Goal: Check status: Check status

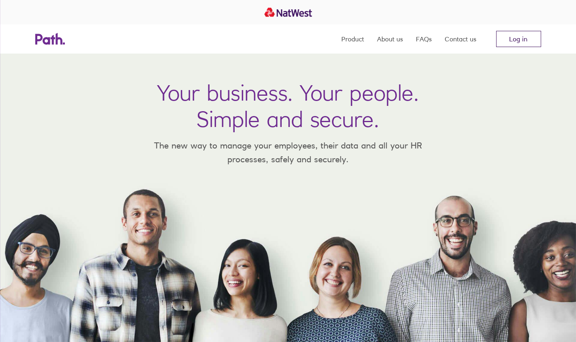
click at [510, 37] on link "Log in" at bounding box center [518, 39] width 45 height 16
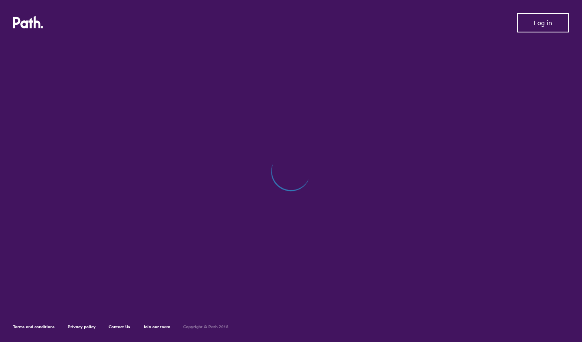
click at [538, 24] on span "Log in" at bounding box center [543, 22] width 18 height 7
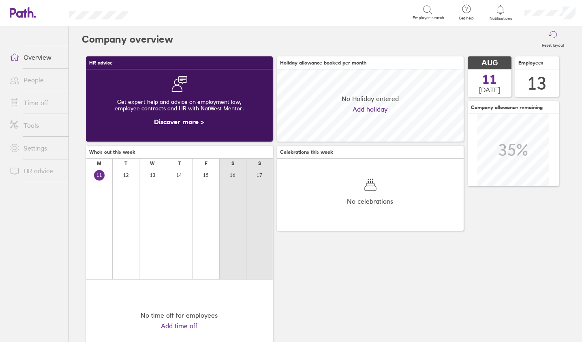
scroll to position [72, 186]
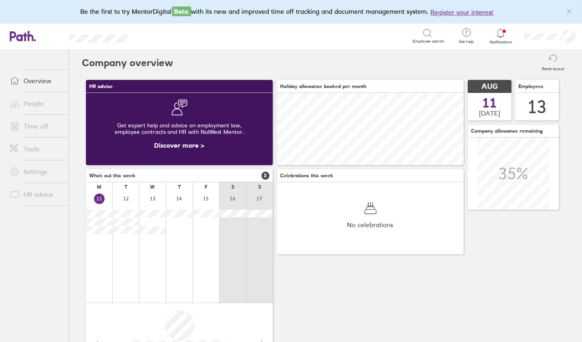
click at [36, 125] on link "Time off" at bounding box center [35, 126] width 65 height 16
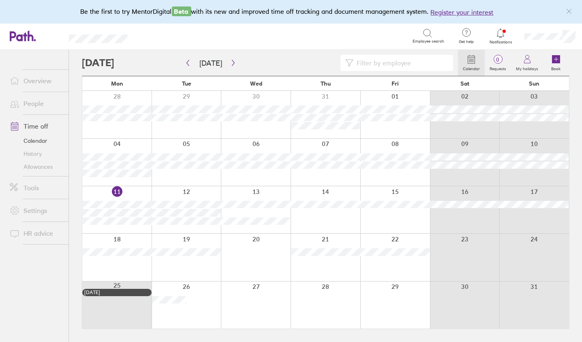
click at [330, 224] on div at bounding box center [326, 209] width 70 height 47
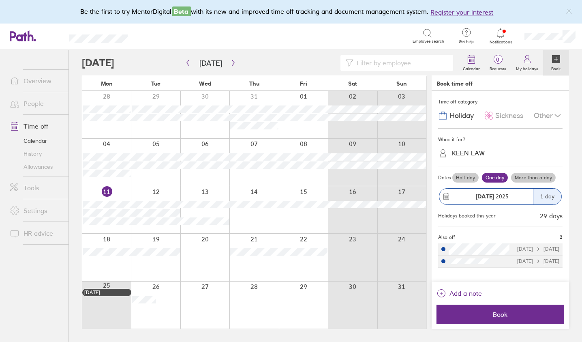
click at [249, 219] on div at bounding box center [253, 209] width 49 height 47
click at [253, 190] on div at bounding box center [253, 209] width 49 height 47
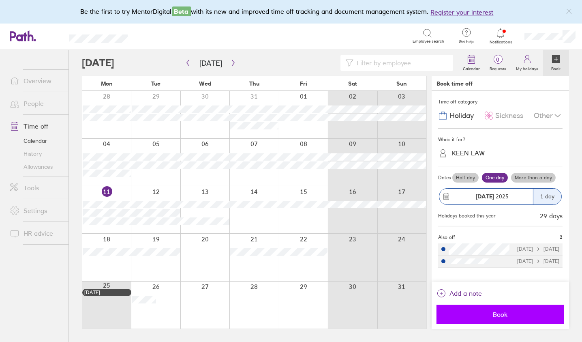
click at [503, 311] on span "Book" at bounding box center [500, 314] width 116 height 7
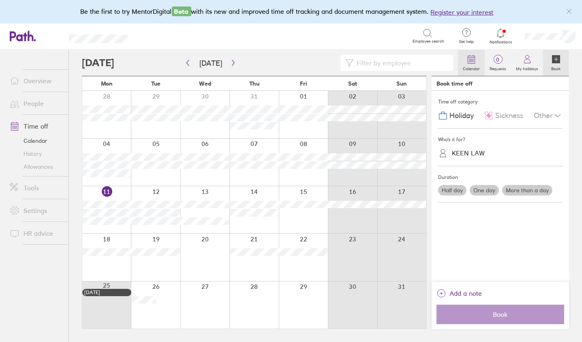
click at [473, 58] on icon at bounding box center [472, 59] width 10 height 10
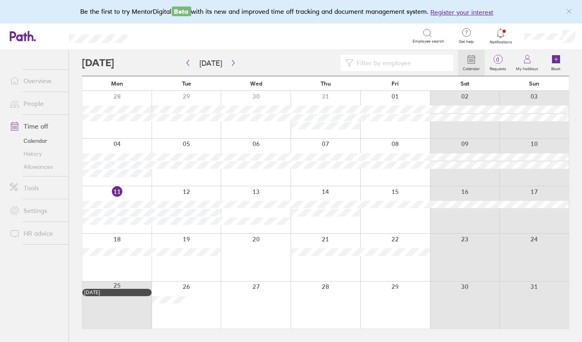
click at [30, 166] on link "Allowances" at bounding box center [35, 166] width 65 height 13
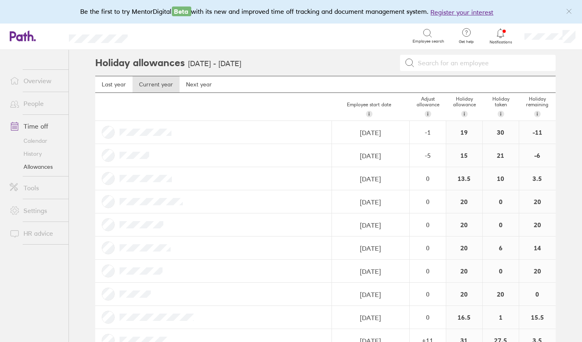
click at [42, 139] on link "Calendar" at bounding box center [35, 140] width 65 height 13
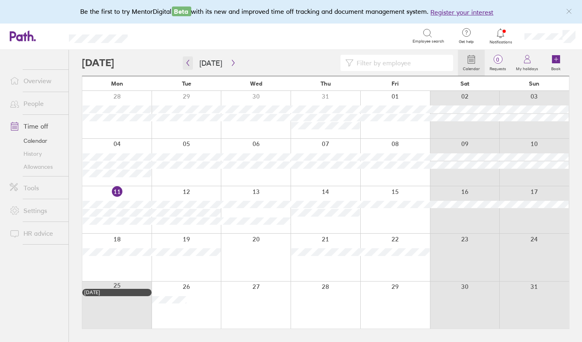
click at [188, 62] on icon "button" at bounding box center [188, 63] width 6 height 6
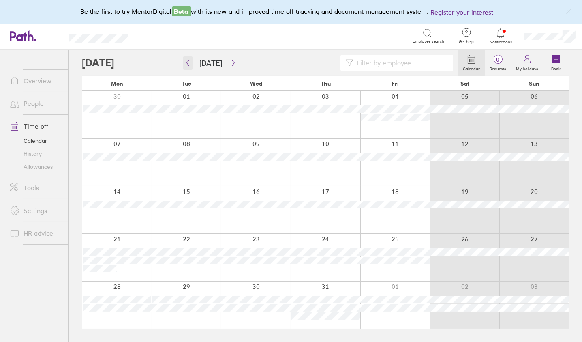
click at [189, 60] on icon "button" at bounding box center [188, 63] width 6 height 6
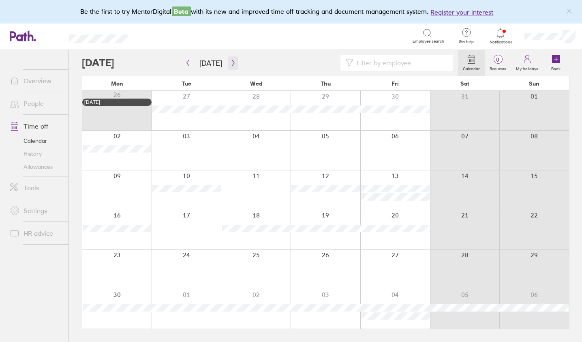
click at [231, 60] on icon "button" at bounding box center [233, 63] width 6 height 6
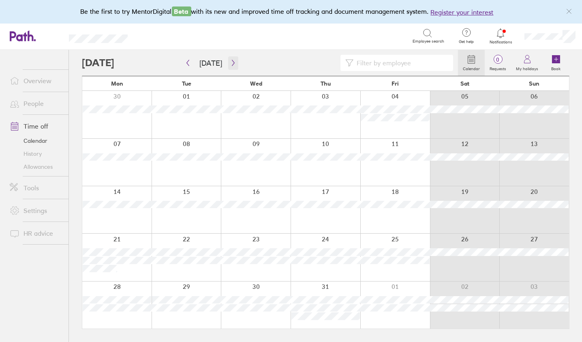
click at [230, 60] on icon "button" at bounding box center [233, 63] width 6 height 6
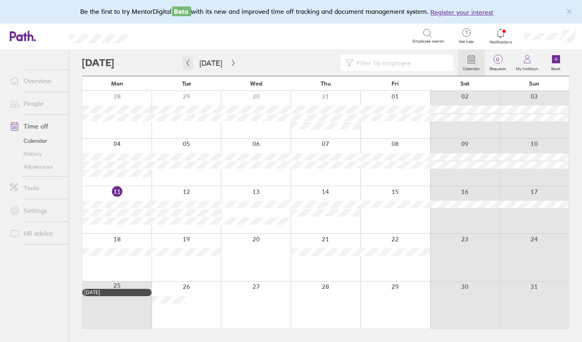
click at [188, 62] on icon "button" at bounding box center [188, 63] width 6 height 6
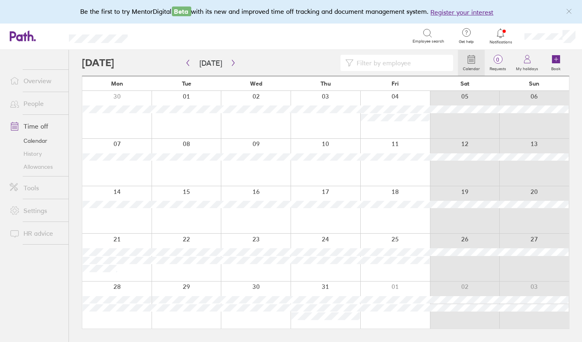
click at [32, 167] on link "Allowances" at bounding box center [35, 166] width 65 height 13
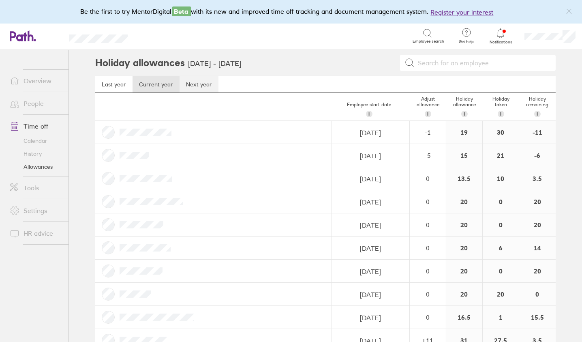
click at [193, 81] on link "Next year" at bounding box center [199, 84] width 39 height 16
click at [158, 86] on link "Current year" at bounding box center [156, 84] width 47 height 16
click at [195, 84] on link "Next year" at bounding box center [199, 84] width 39 height 16
click at [42, 123] on link "Time off" at bounding box center [35, 126] width 65 height 16
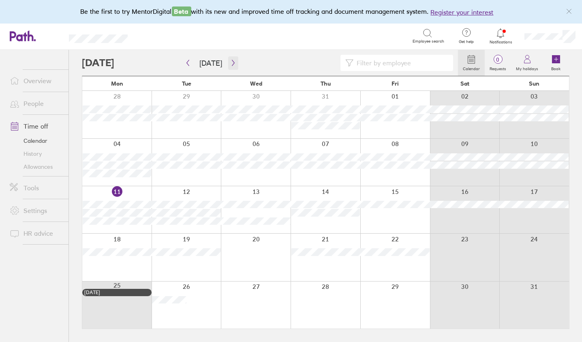
click at [233, 62] on icon "button" at bounding box center [233, 63] width 6 height 6
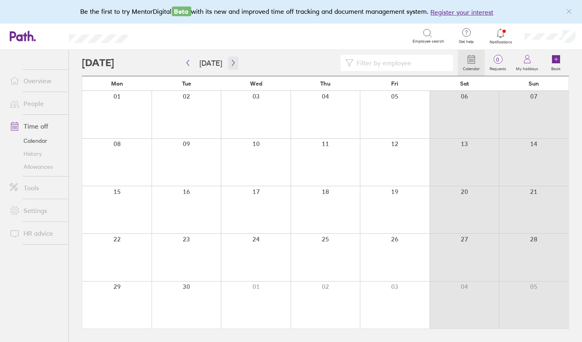
click at [230, 63] on icon "button" at bounding box center [233, 63] width 6 height 6
click at [232, 62] on icon "button" at bounding box center [233, 63] width 6 height 6
